Goal: Information Seeking & Learning: Learn about a topic

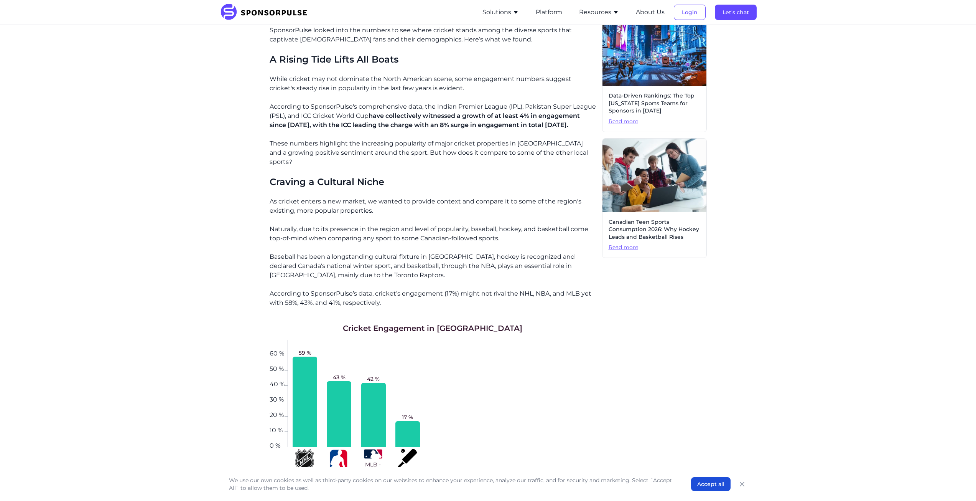
scroll to position [422, 0]
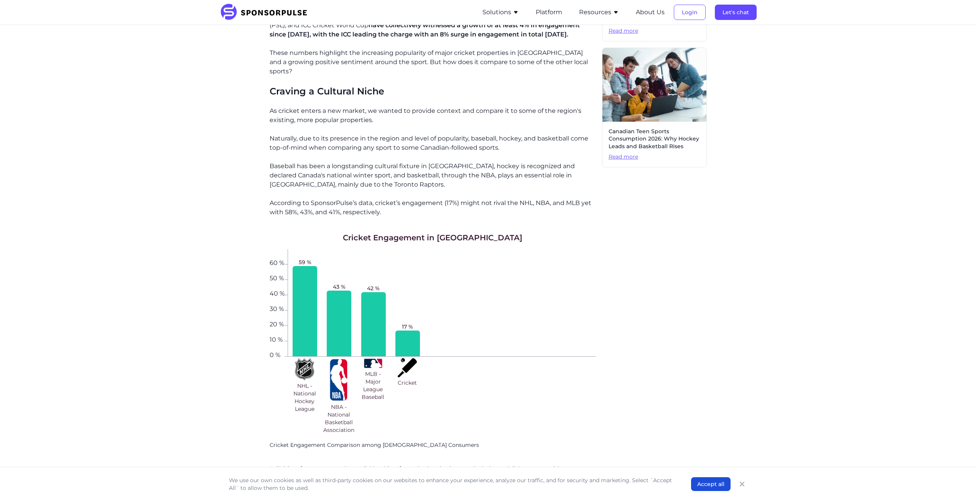
click at [207, 277] on div "Home Insights A Data-Driven Exploration of Cricket’s Popularity in [GEOGRAPHIC_…" at bounding box center [488, 274] width 976 height 1342
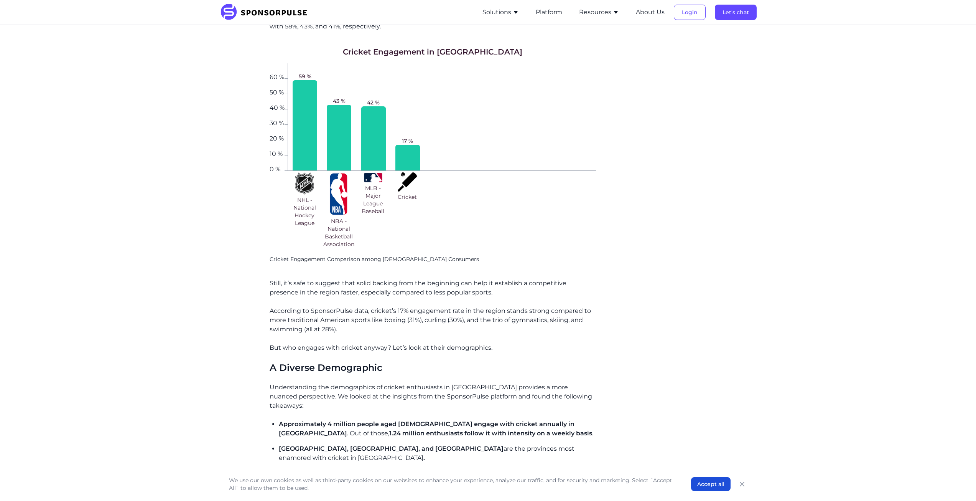
scroll to position [576, 0]
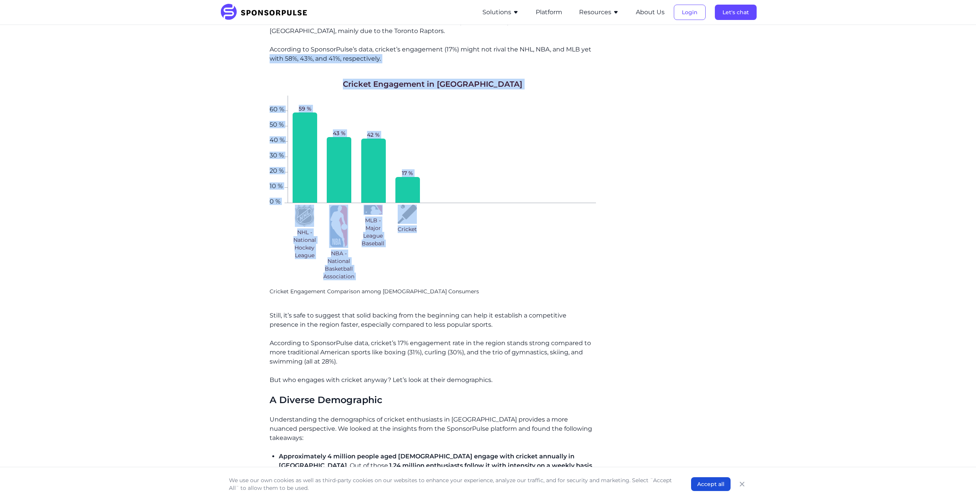
drag, startPoint x: 237, startPoint y: 59, endPoint x: 599, endPoint y: 249, distance: 409.0
click at [579, 259] on div "Home Insights A Data-Driven Exploration of Cricket’s Popularity in [GEOGRAPHIC_…" at bounding box center [488, 121] width 525 height 1330
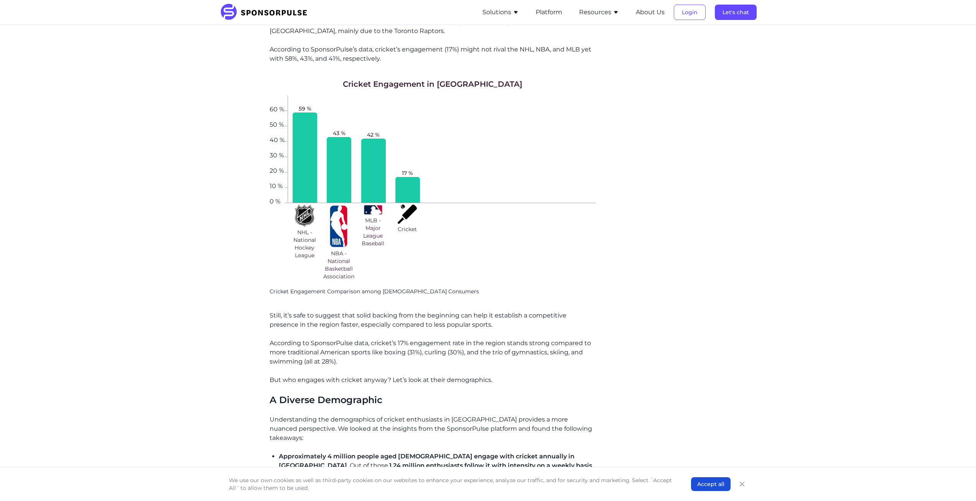
drag, startPoint x: 615, startPoint y: 245, endPoint x: 605, endPoint y: 236, distance: 13.7
click at [616, 245] on div "Related insights Stop Expecting Instant ROI: Why Multi-Year Partnership Deals D…" at bounding box center [654, 199] width 105 height 1148
drag, startPoint x: 511, startPoint y: 170, endPoint x: 95, endPoint y: 167, distance: 416.3
click at [96, 174] on div "Home Insights A Data-Driven Exploration of Cricket’s Popularity in [GEOGRAPHIC_…" at bounding box center [488, 120] width 976 height 1342
click at [386, 104] on div "42 %" at bounding box center [373, 149] width 34 height 107
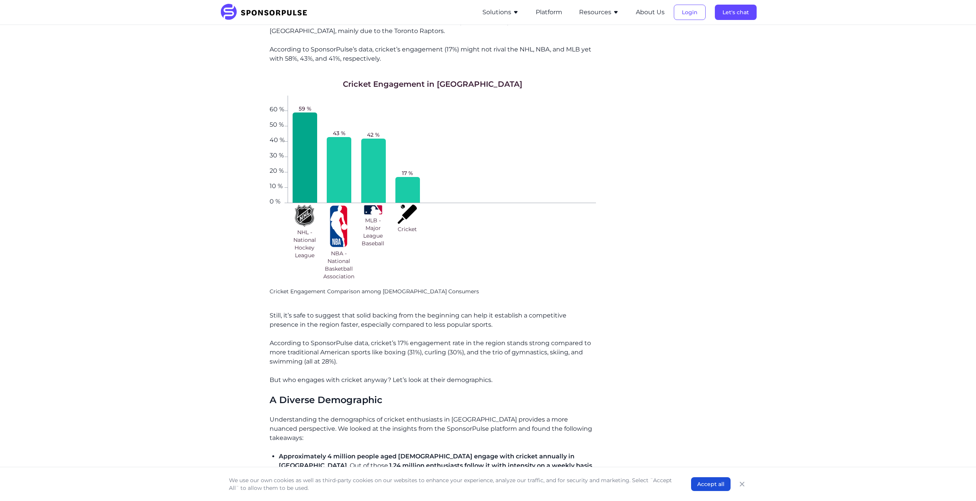
click at [316, 112] on div at bounding box center [305, 157] width 25 height 90
click at [336, 157] on div at bounding box center [339, 170] width 25 height 66
click at [302, 167] on div at bounding box center [305, 157] width 25 height 90
click at [402, 186] on div at bounding box center [408, 190] width 25 height 26
click at [706, 486] on button "Accept all" at bounding box center [711, 484] width 40 height 14
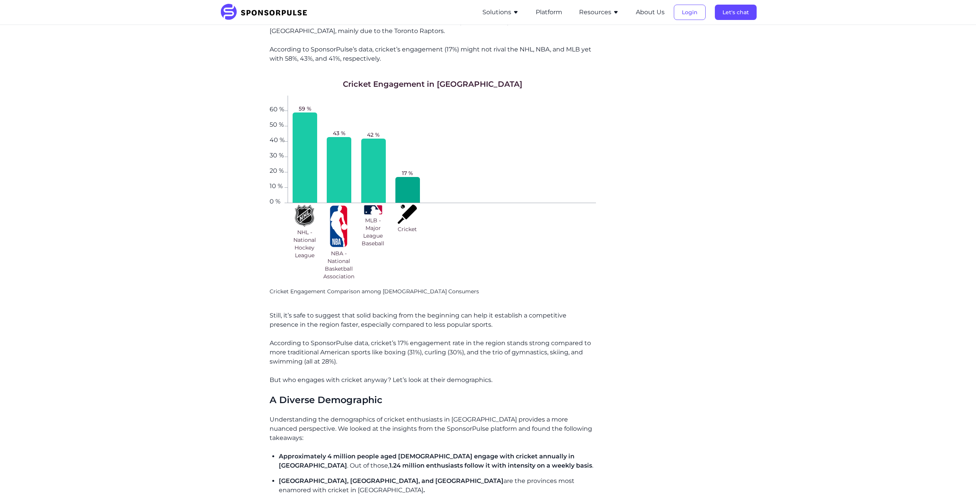
click at [690, 200] on div "Related insights Stop Expecting Instant ROI: Why Multi-Year Partnership Deals D…" at bounding box center [654, 199] width 105 height 1148
